Goal: Find specific page/section: Find specific page/section

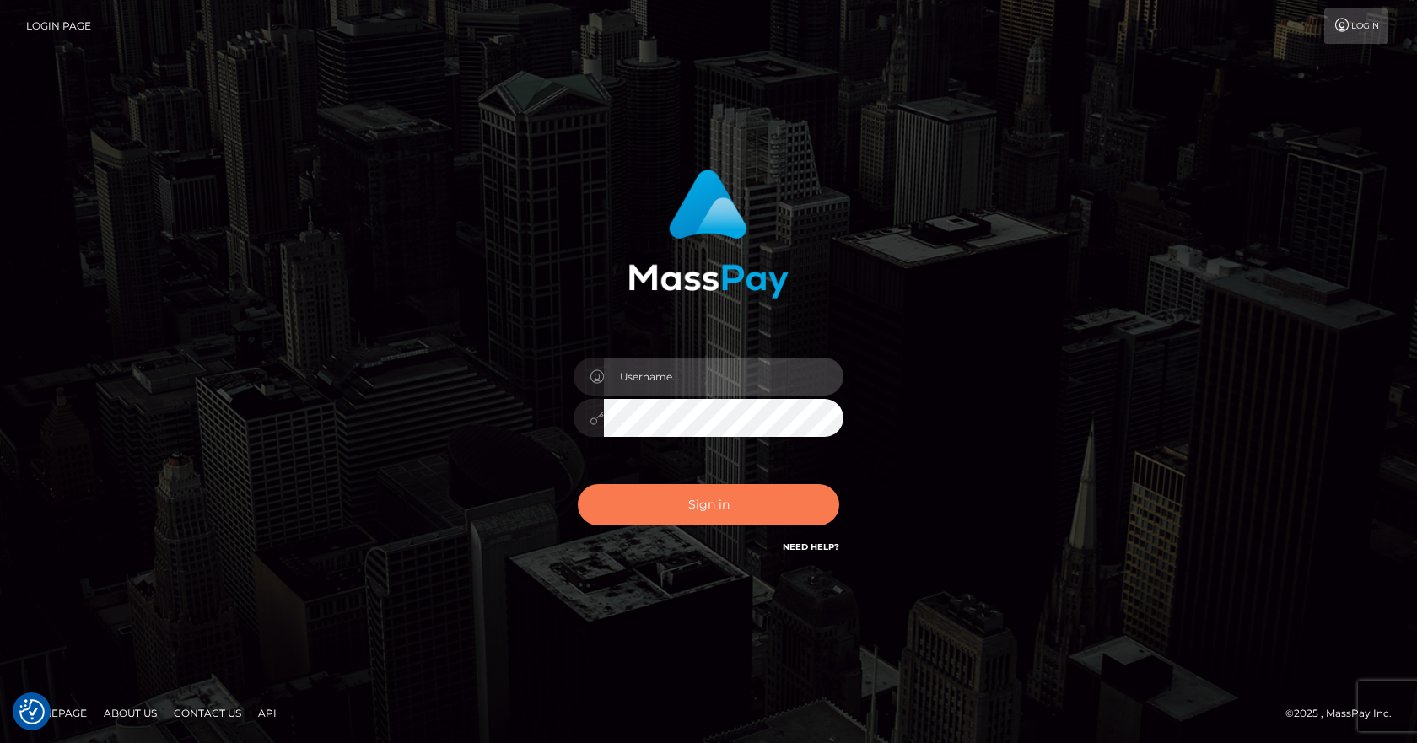
type input "vlad"
click at [646, 510] on button "Sign in" at bounding box center [709, 504] width 262 height 41
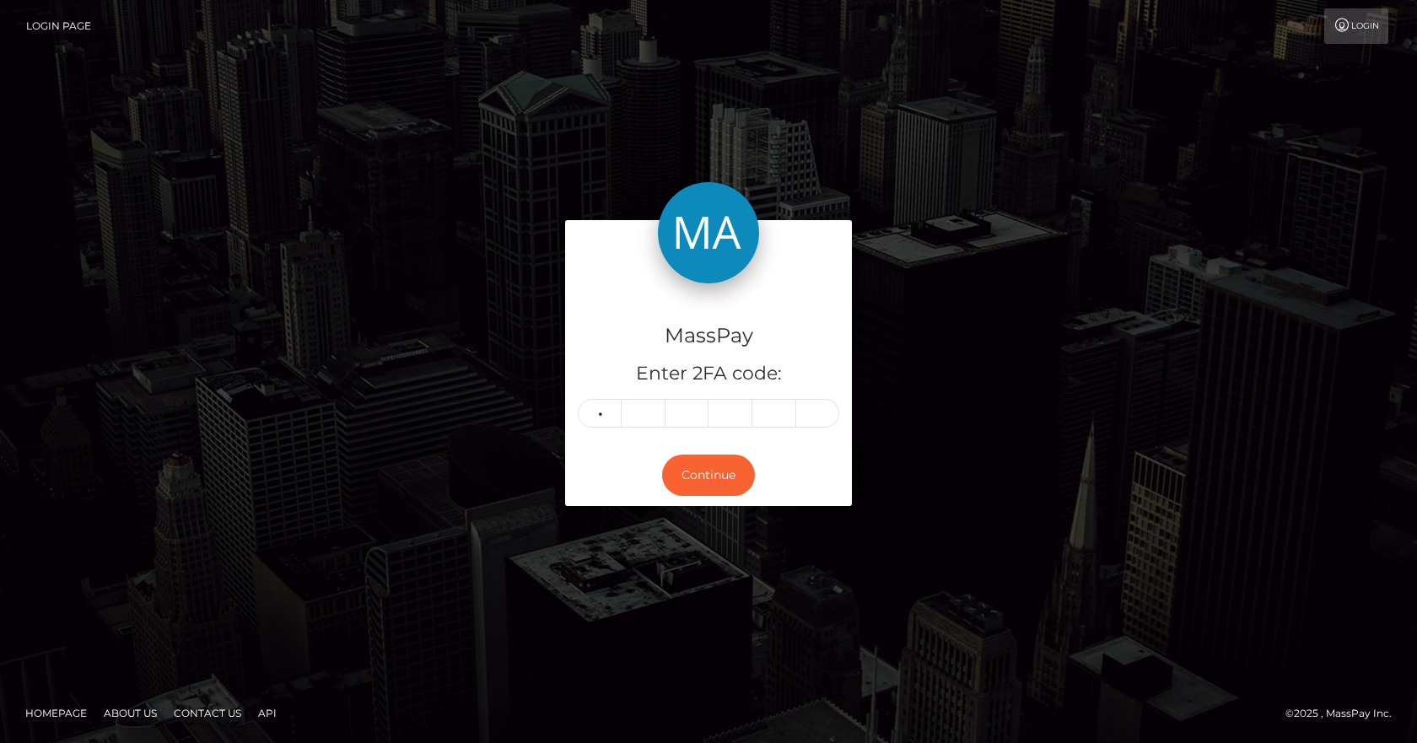
type input "7"
type input "1"
type input "4"
type input "5"
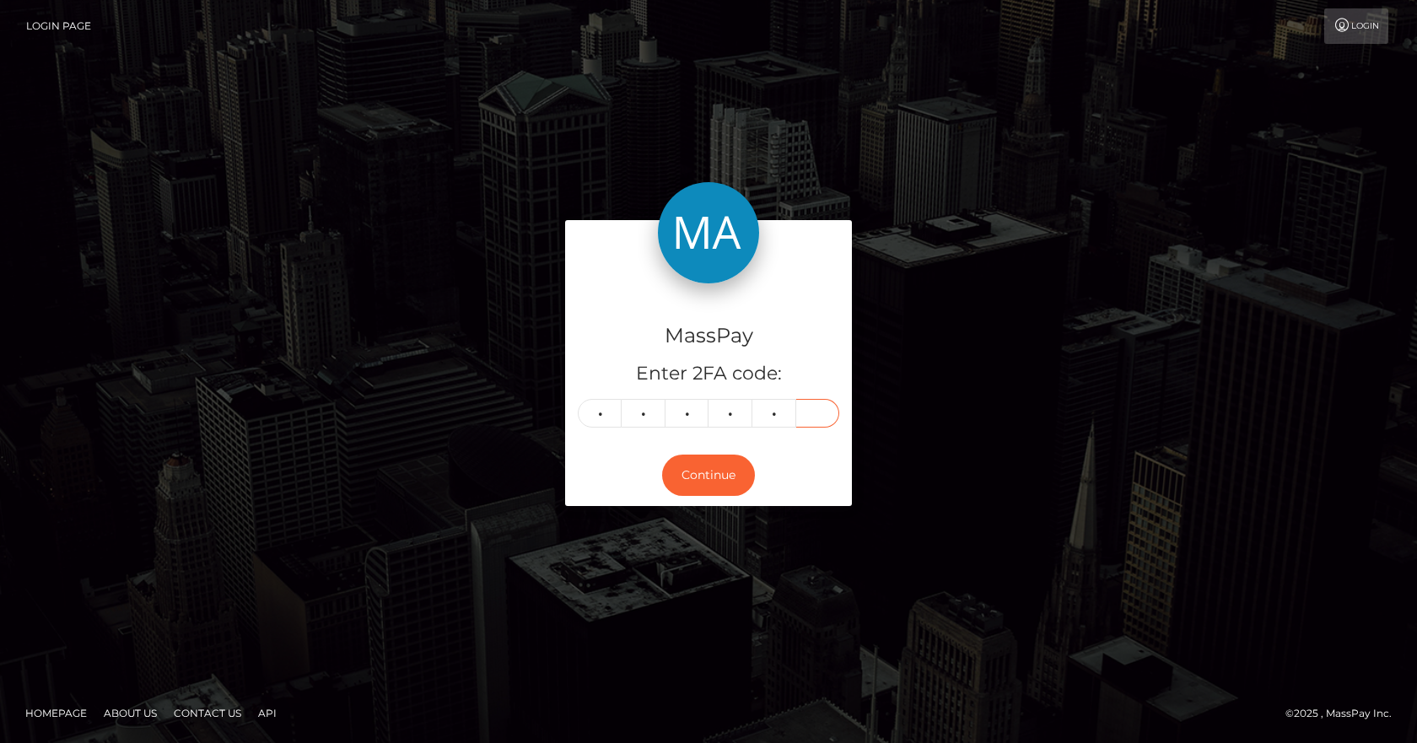
type input "0"
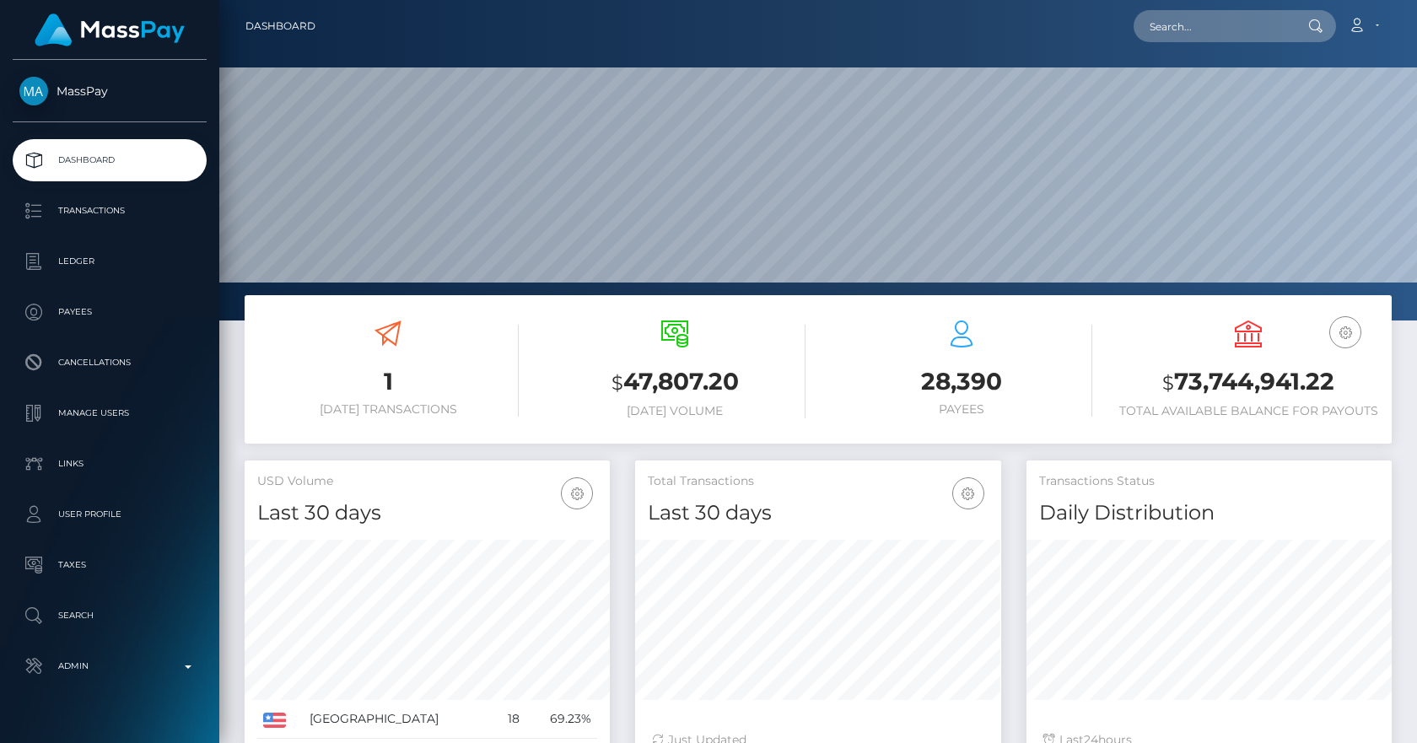
scroll to position [299, 366]
click at [229, 315] on div at bounding box center [818, 160] width 1198 height 321
click at [1184, 20] on input "text" at bounding box center [1213, 26] width 159 height 32
paste input "poact_KLA0Kowk2KRv"
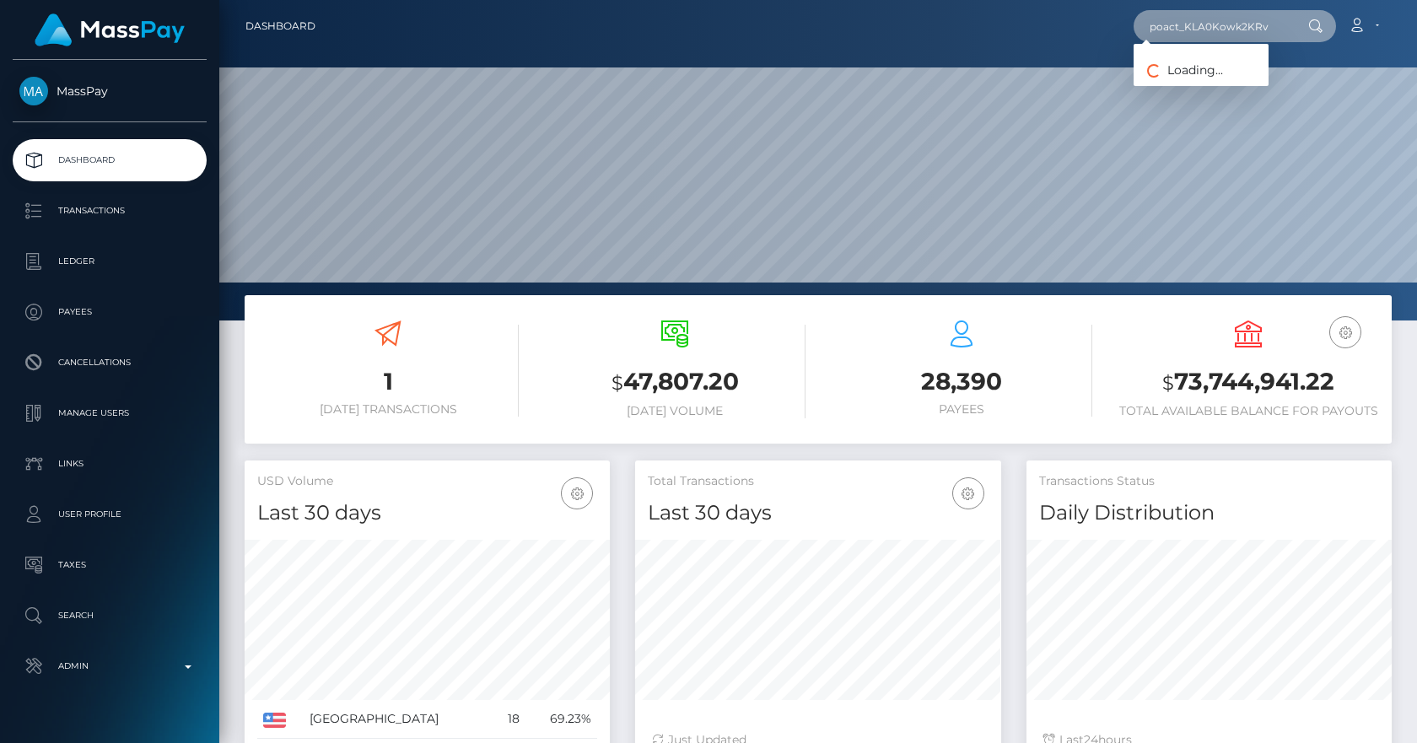
type input "poact_KLA0Kowk2KRv"
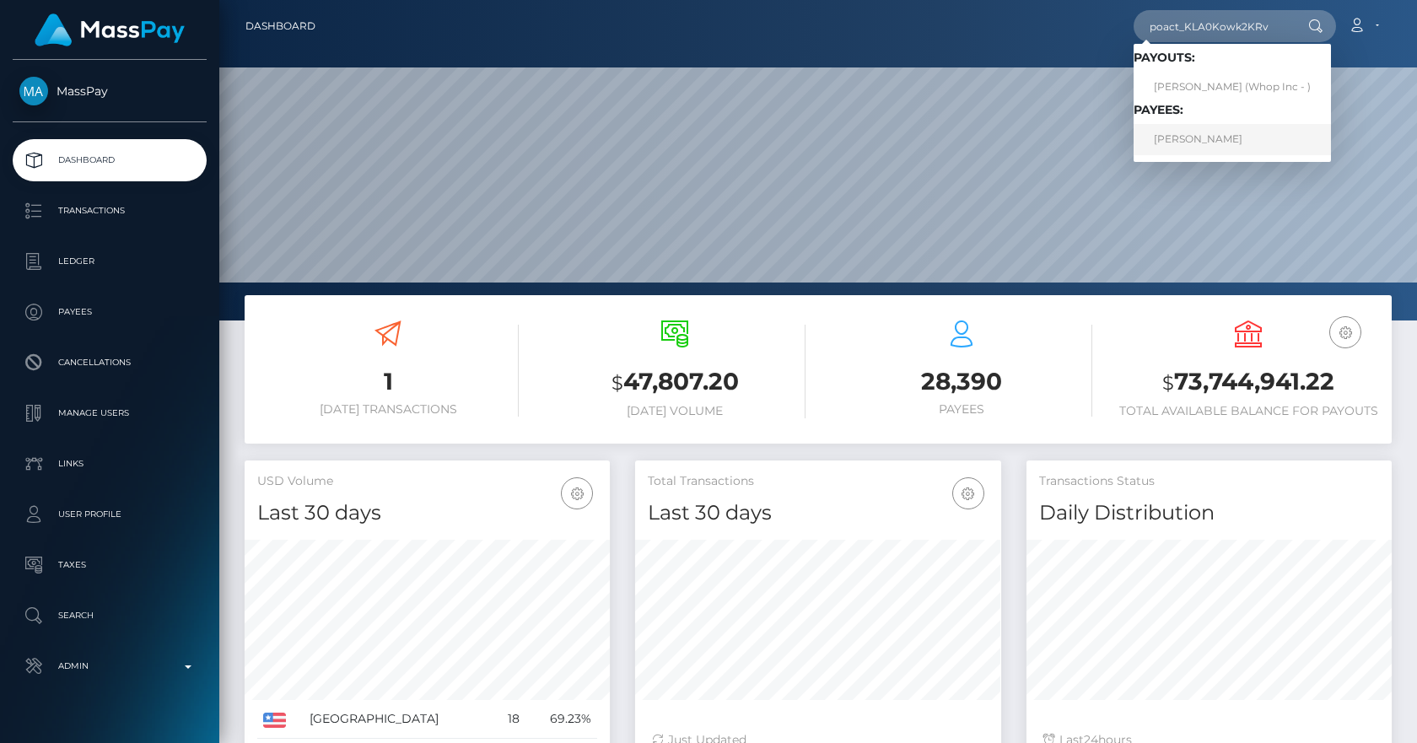
click at [1207, 150] on link "Muhammad Zain" at bounding box center [1232, 139] width 197 height 31
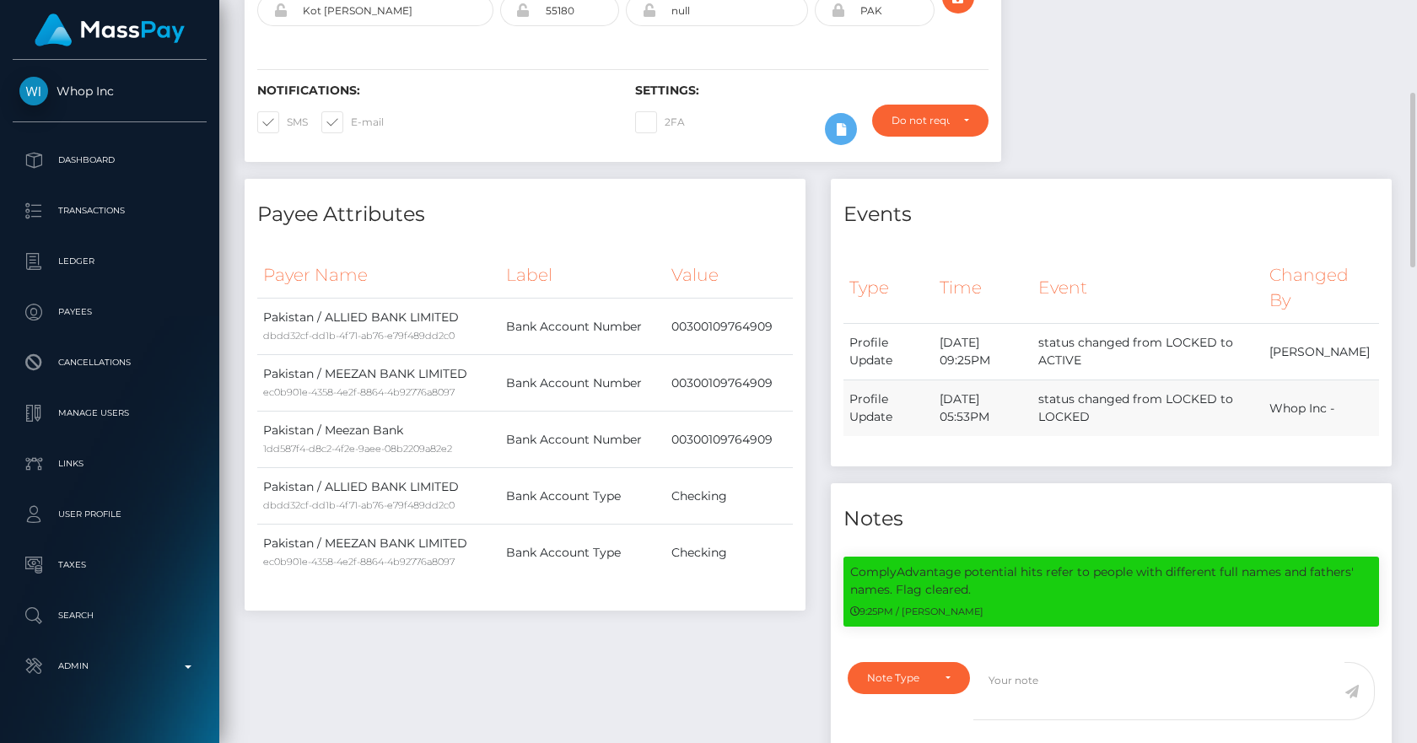
scroll to position [202, 366]
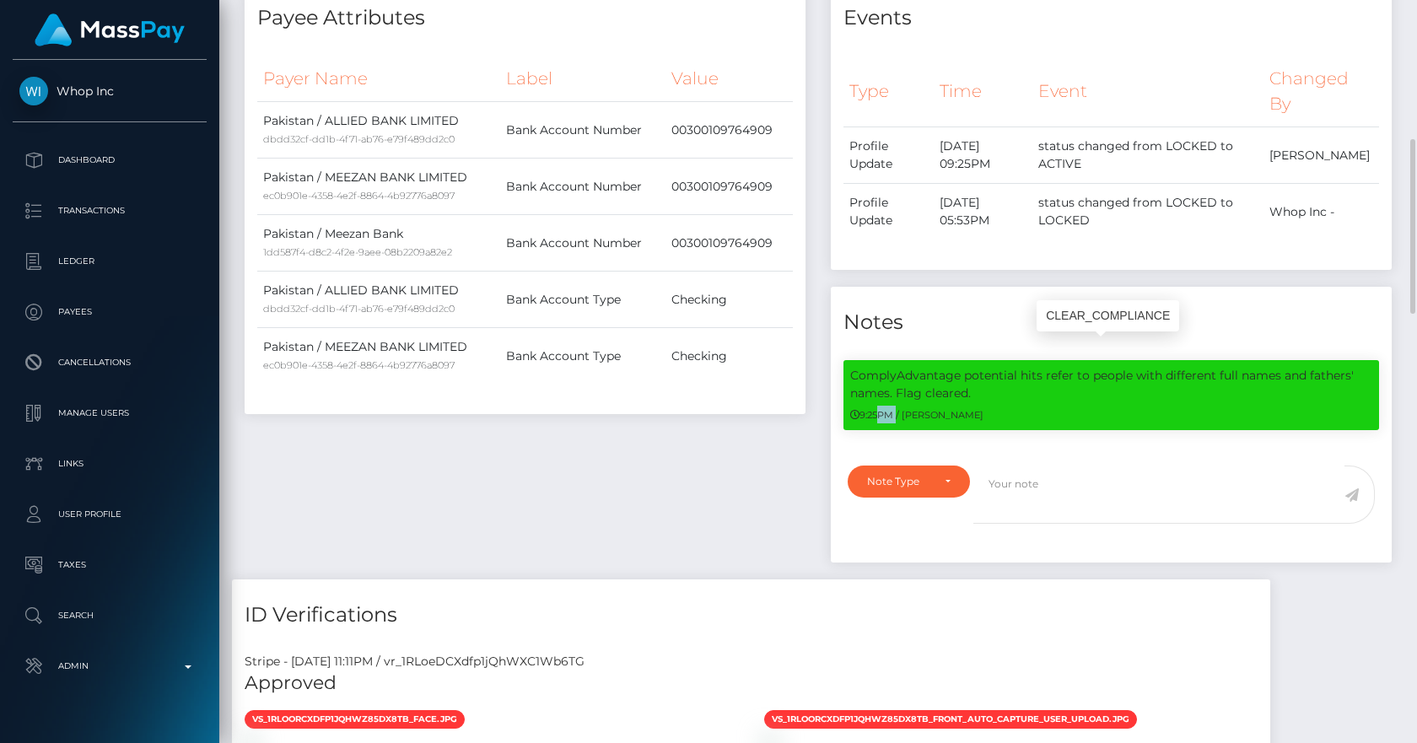
drag, startPoint x: 871, startPoint y: 409, endPoint x: 899, endPoint y: 409, distance: 28.7
click at [899, 409] on small "9:25PM / [PERSON_NAME]" at bounding box center [916, 415] width 133 height 12
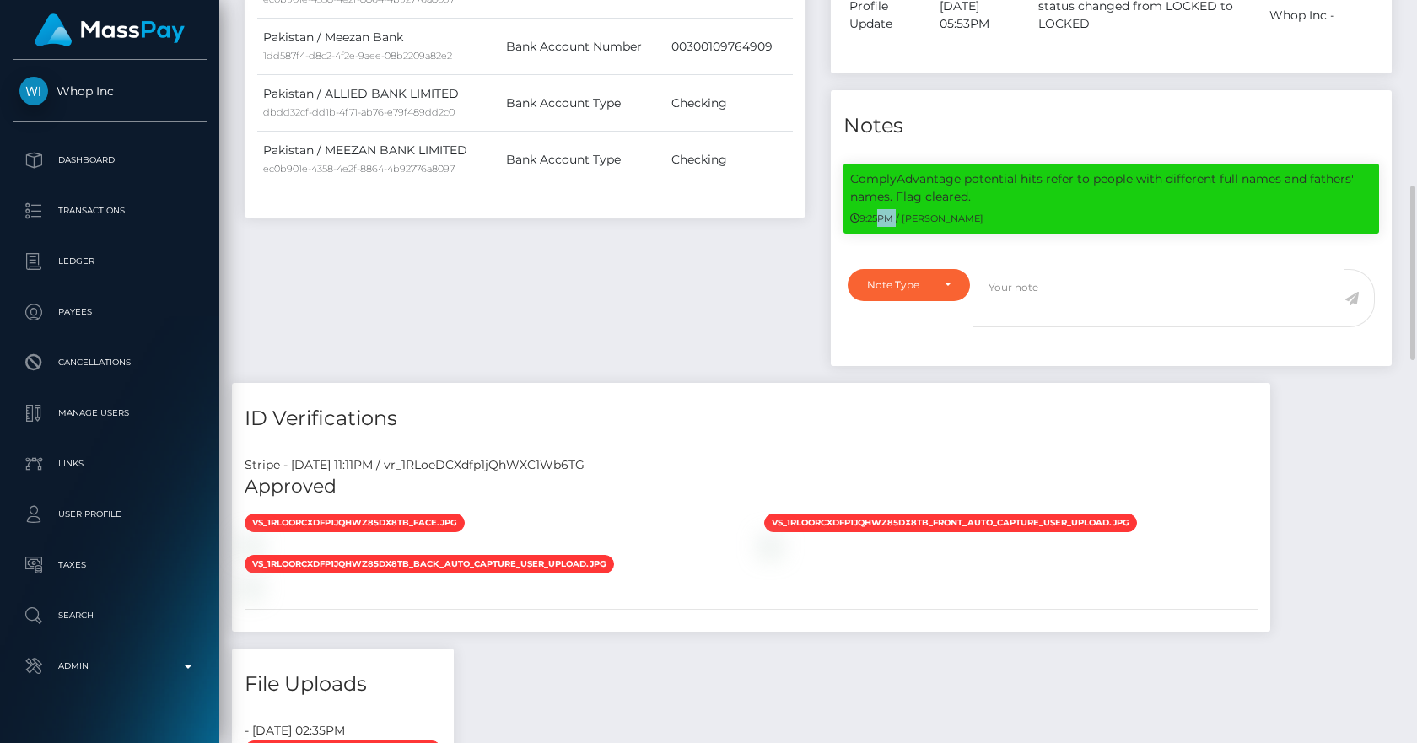
scroll to position [983, 0]
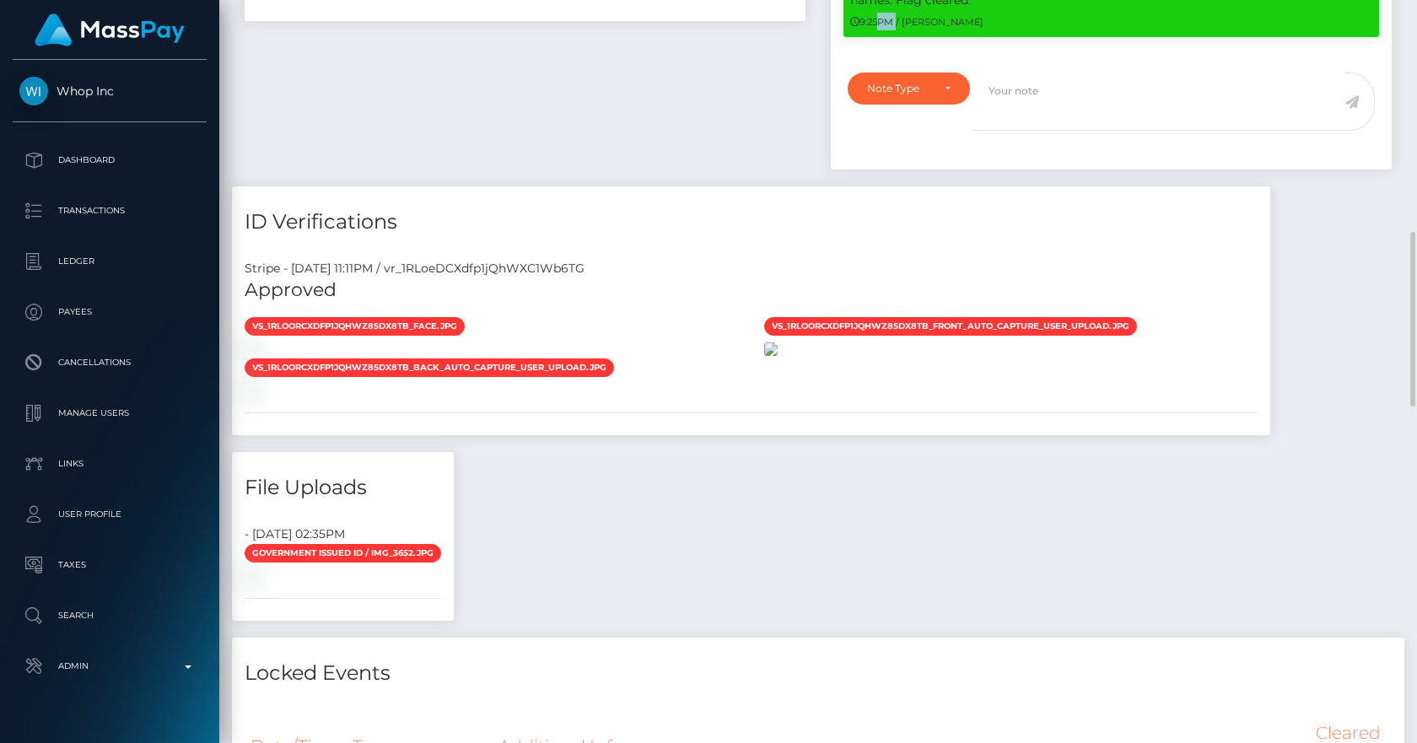
click at [778, 356] on img at bounding box center [770, 348] width 13 height 13
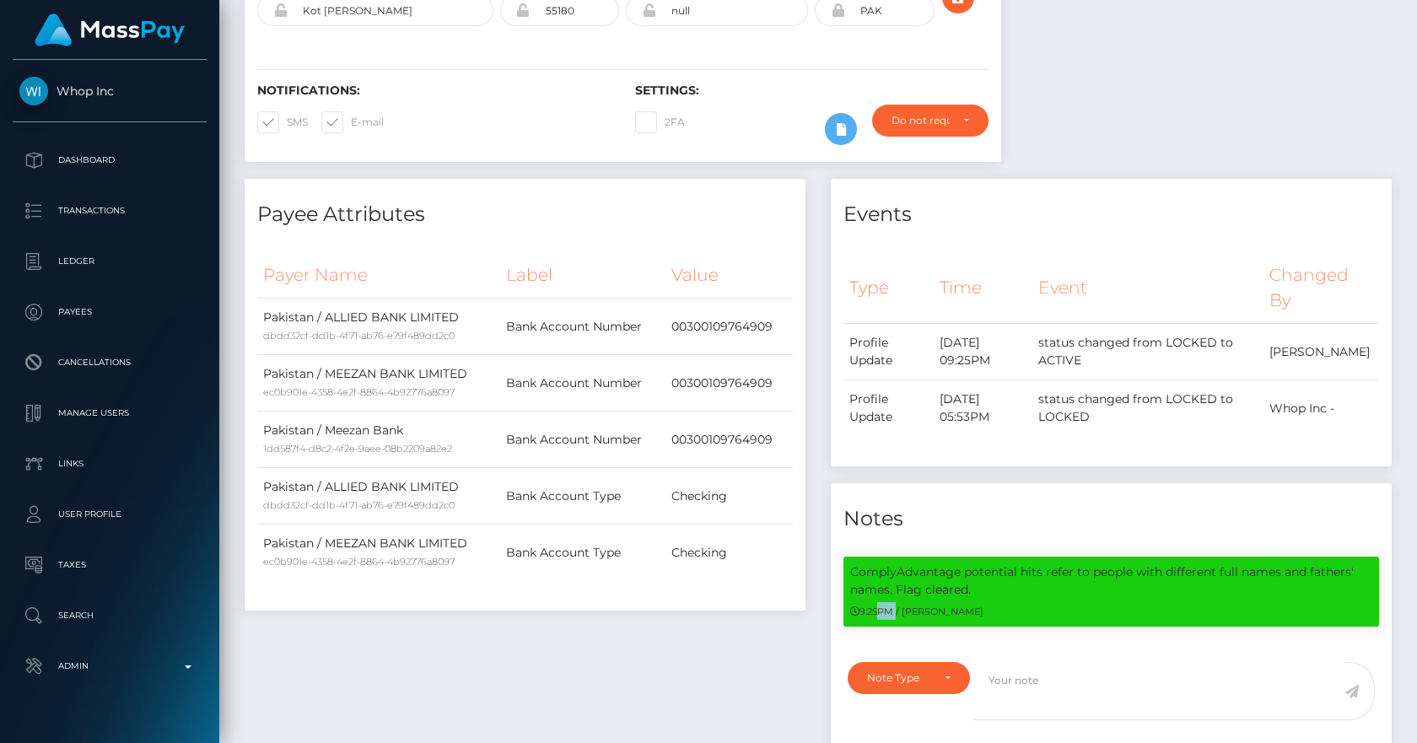
scroll to position [0, 0]
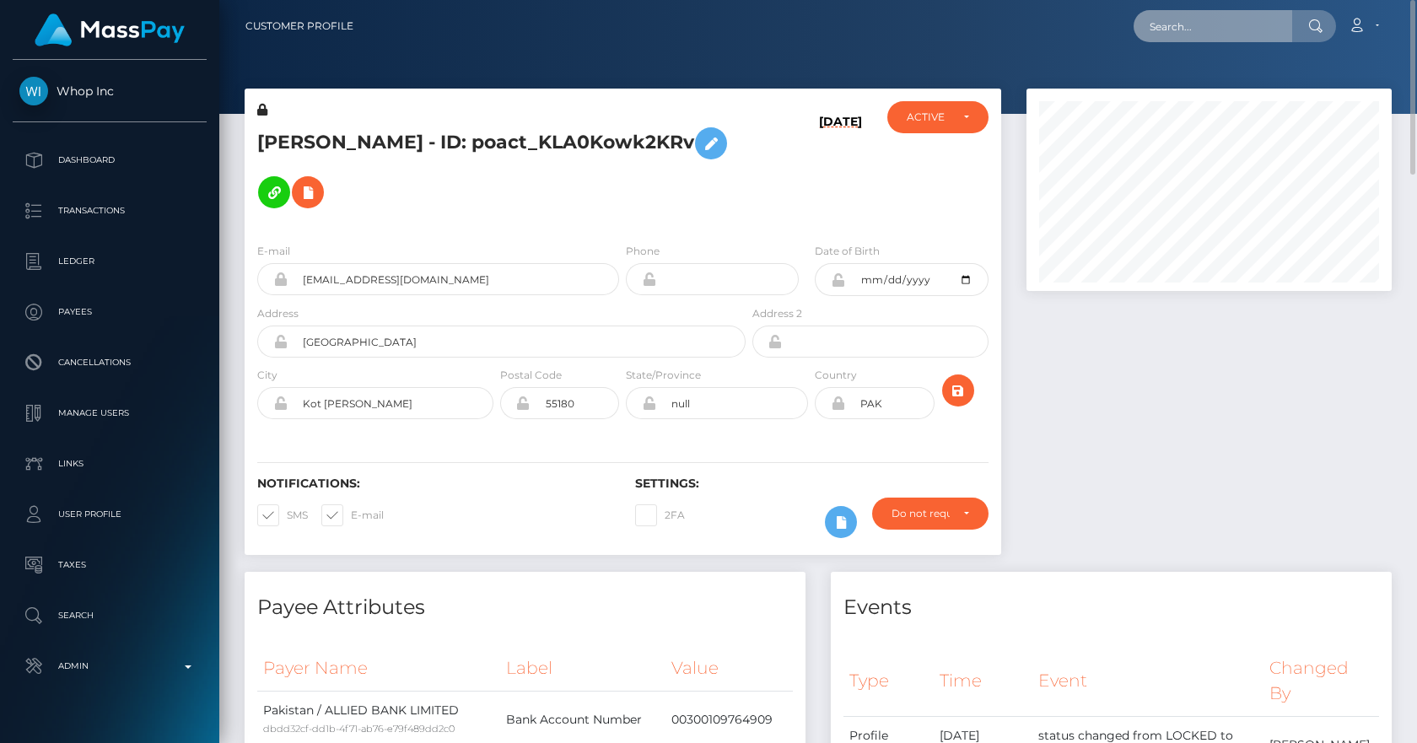
click at [1196, 30] on input "text" at bounding box center [1213, 26] width 159 height 32
paste input "poact_tMnWBIWJhzFX"
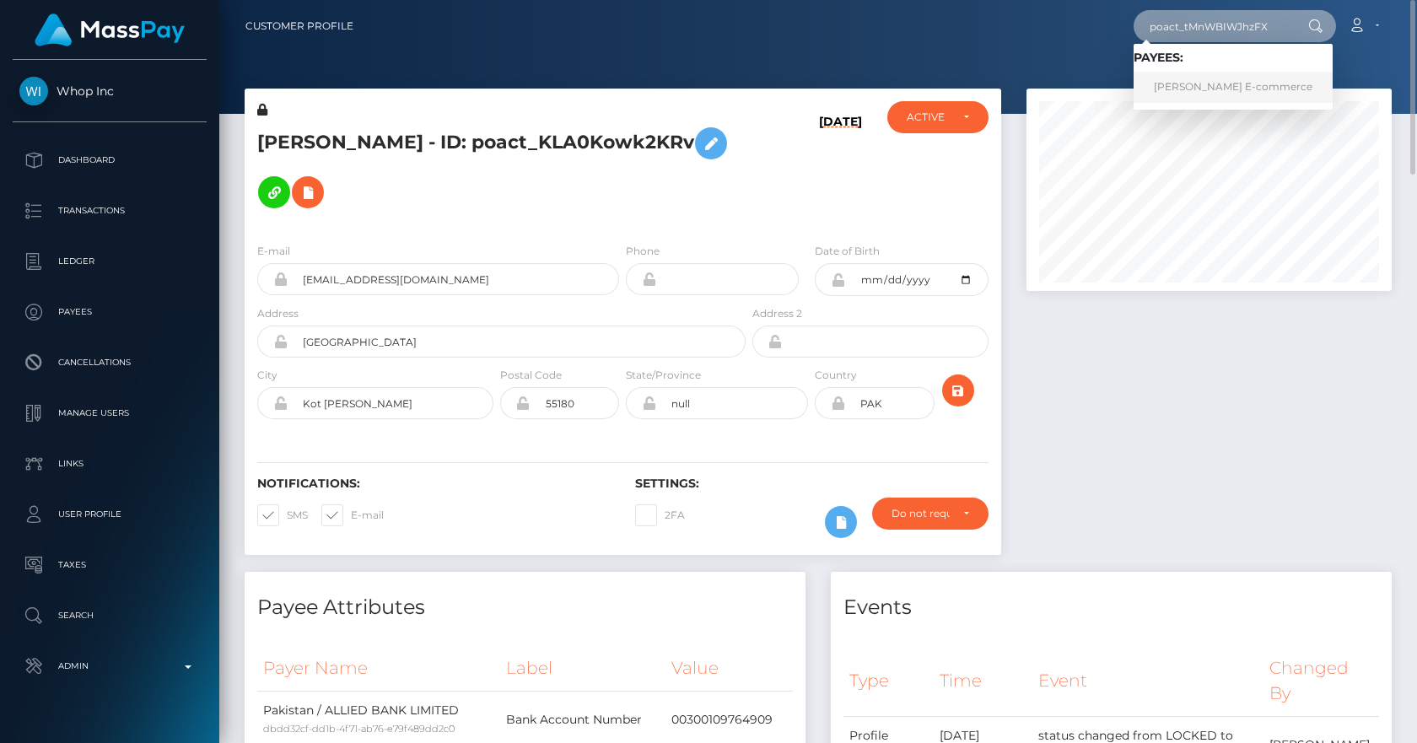
type input "poact_tMnWBIWJhzFX"
click at [1206, 91] on link "Ahmed’s E-commerce" at bounding box center [1233, 87] width 199 height 31
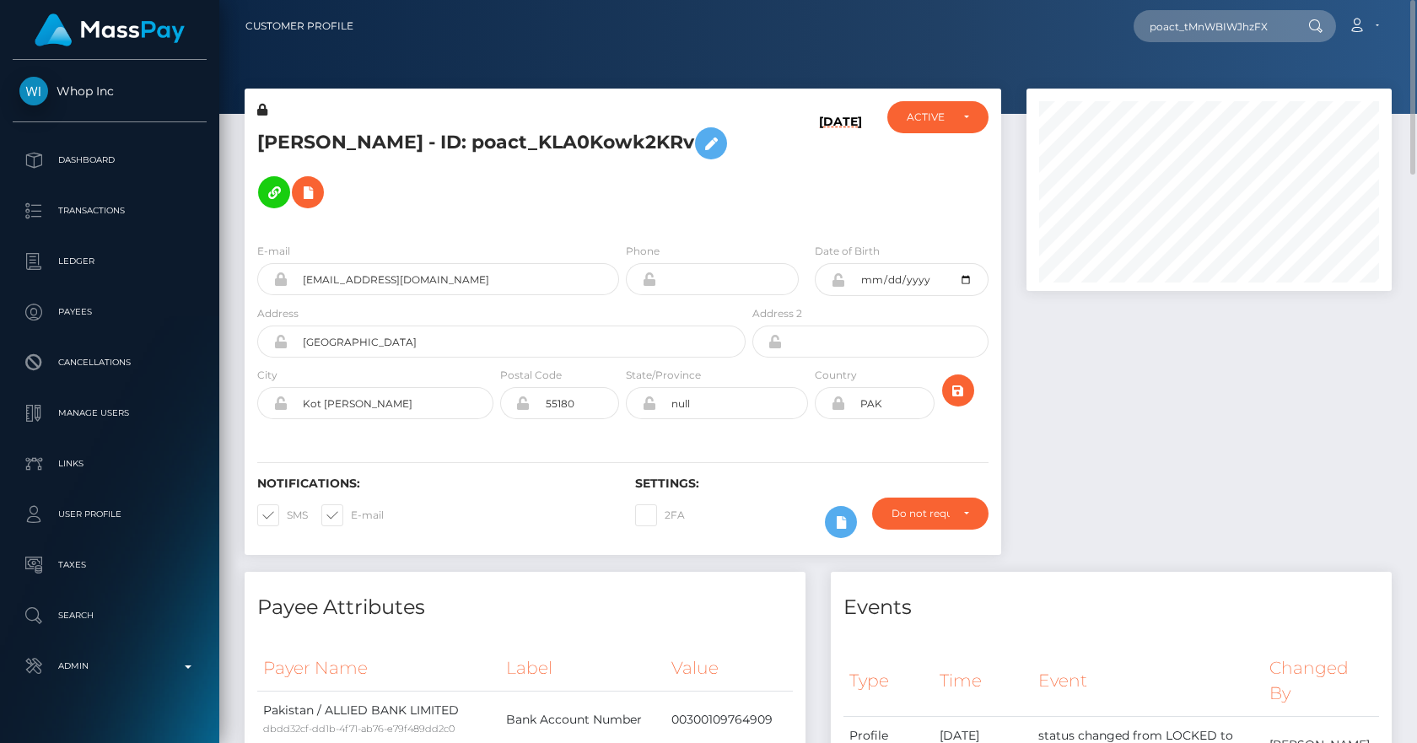
click at [537, 85] on div at bounding box center [818, 57] width 1198 height 114
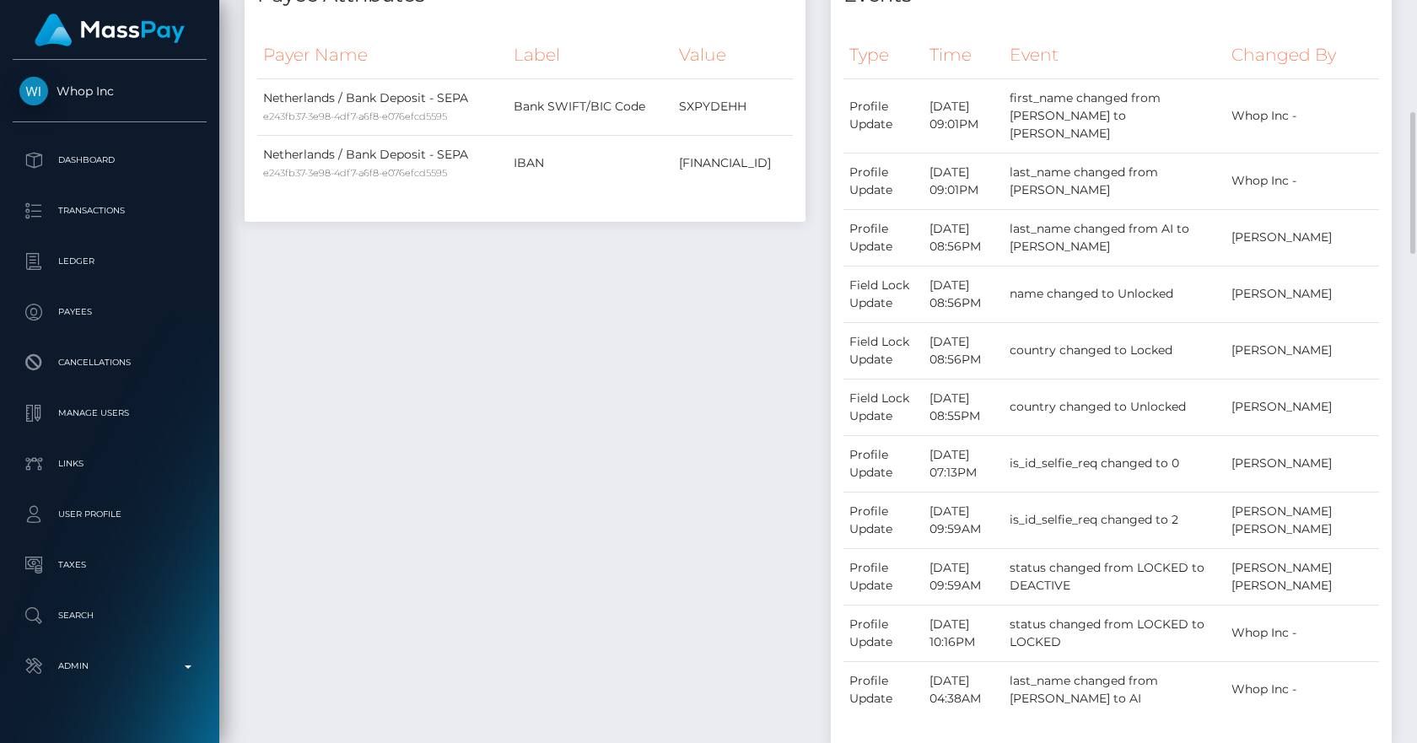
scroll to position [393, 0]
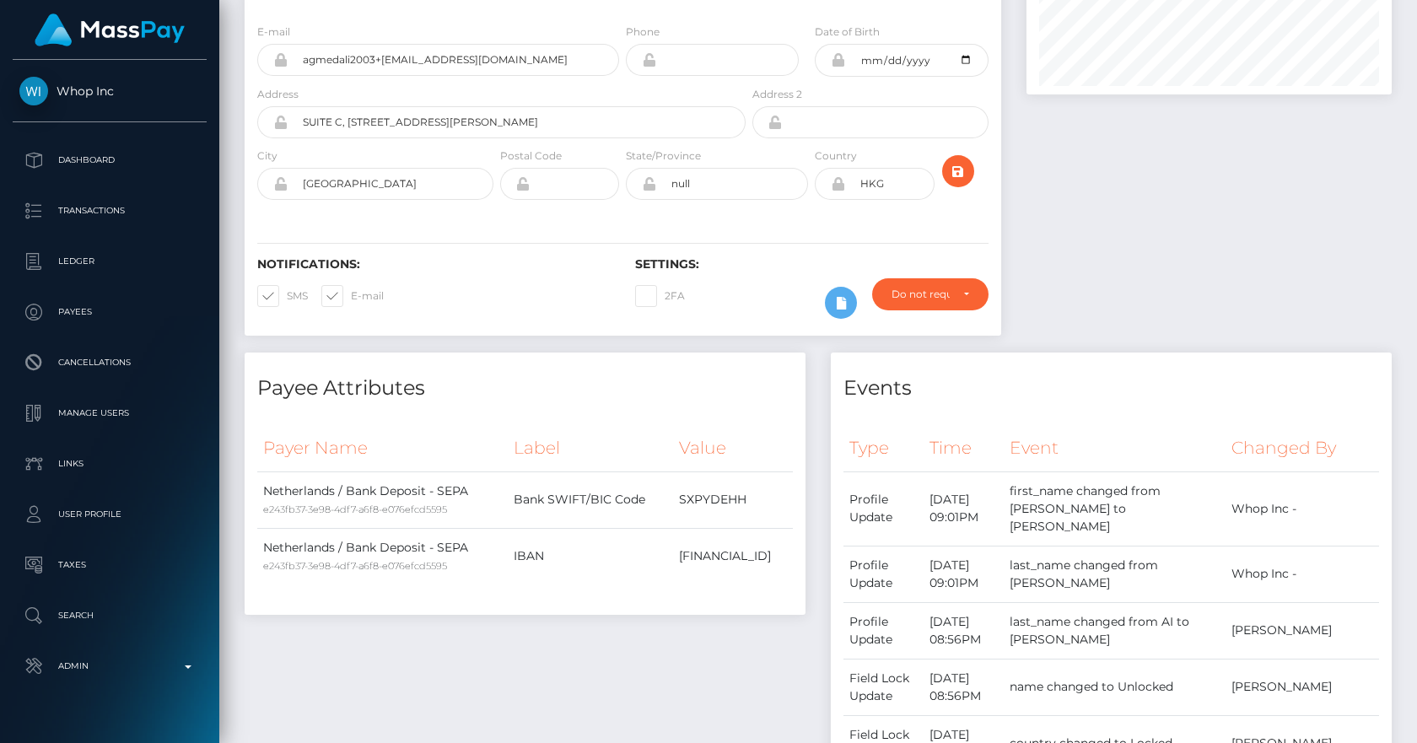
scroll to position [0, 0]
